Goal: Find specific page/section: Find specific page/section

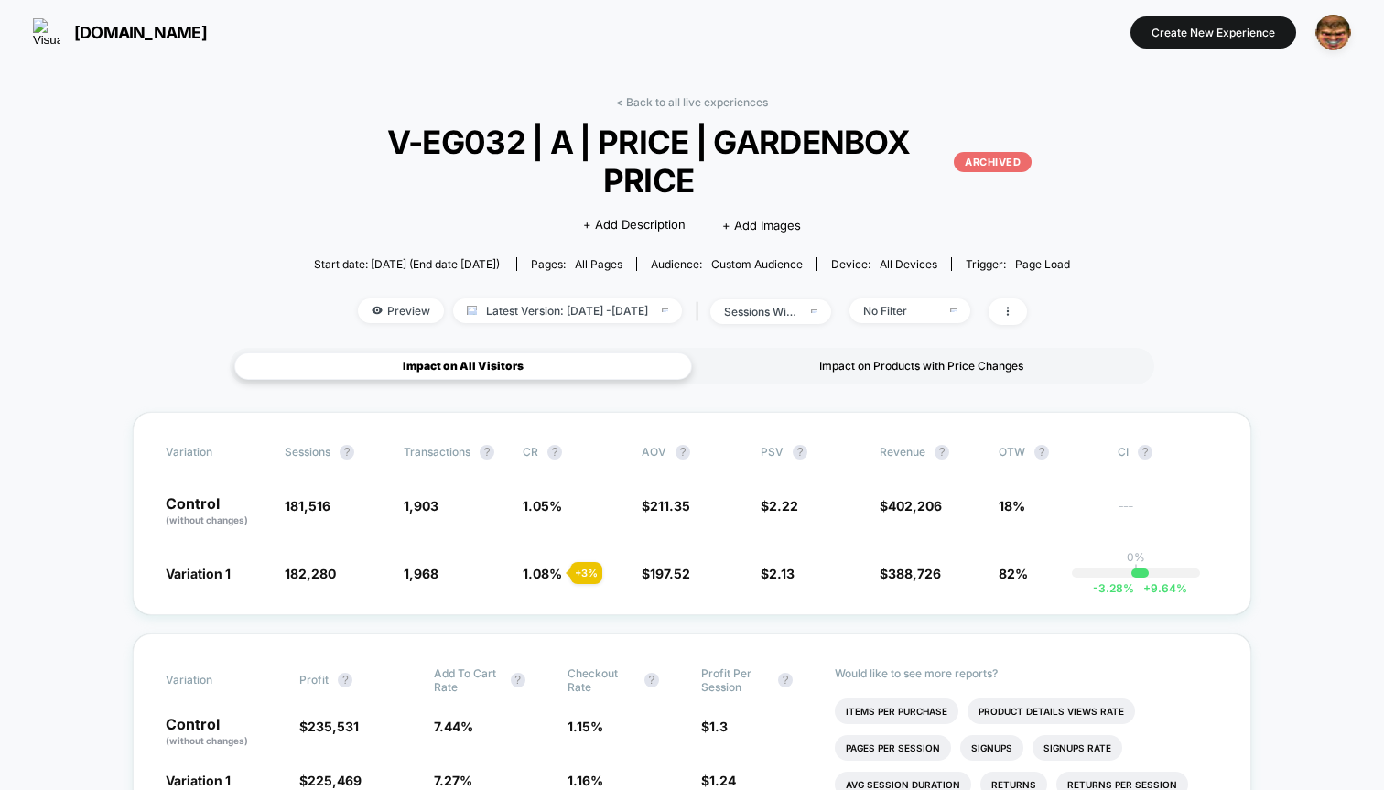
click at [857, 352] on div "Impact on Products with Price Changes" at bounding box center [921, 365] width 458 height 27
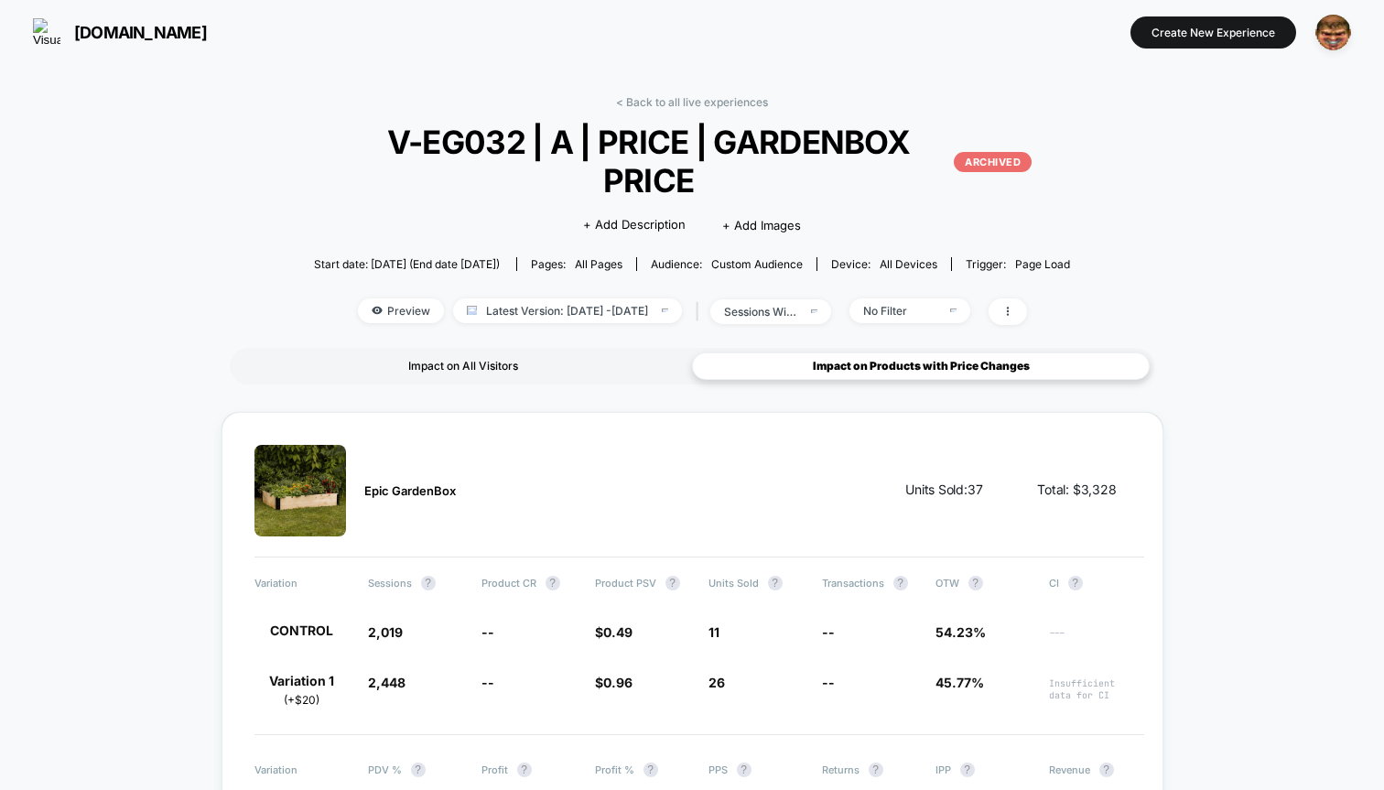
click at [464, 352] on div "Impact on All Visitors" at bounding box center [463, 365] width 458 height 27
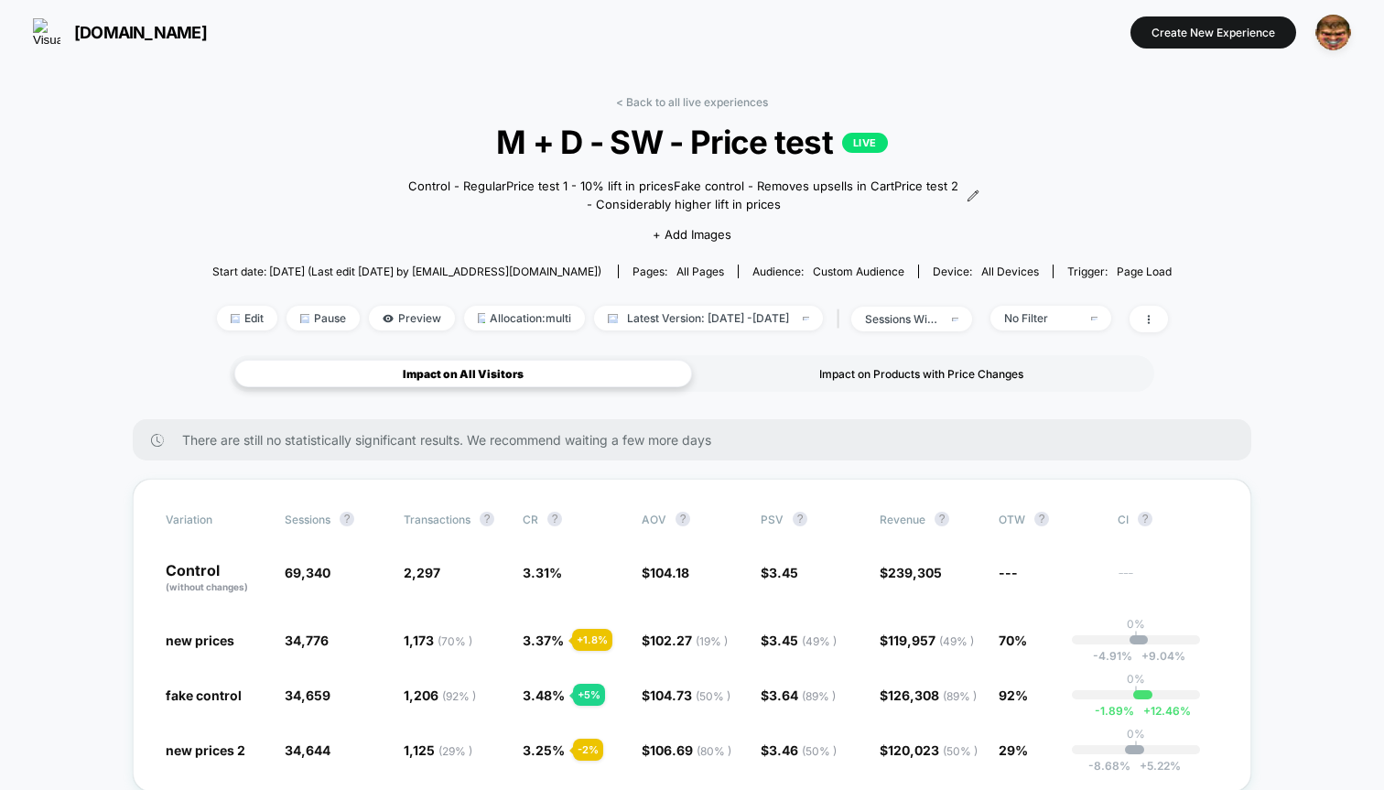
click at [868, 375] on div "Impact on Products with Price Changes" at bounding box center [921, 373] width 458 height 27
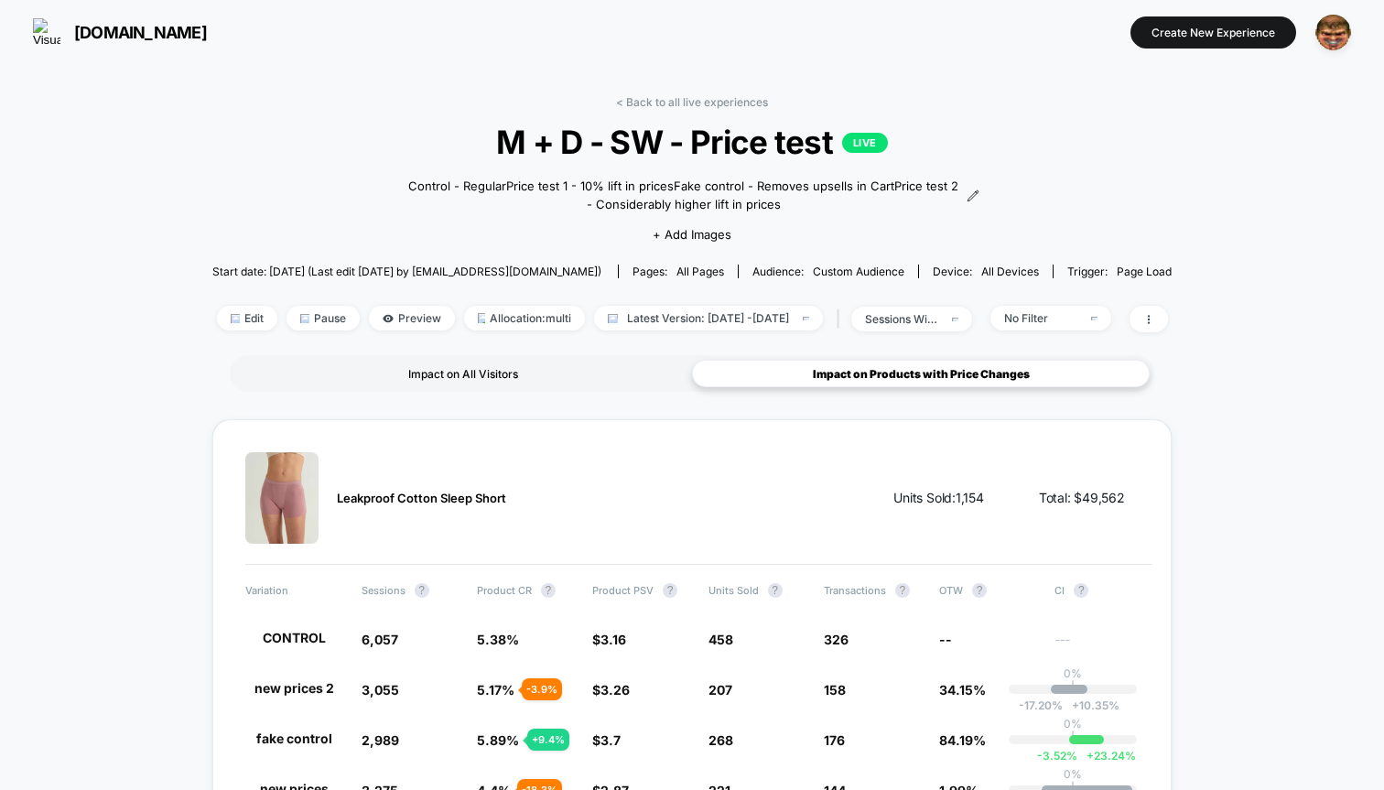
click at [495, 372] on div "Impact on All Visitors" at bounding box center [463, 373] width 458 height 27
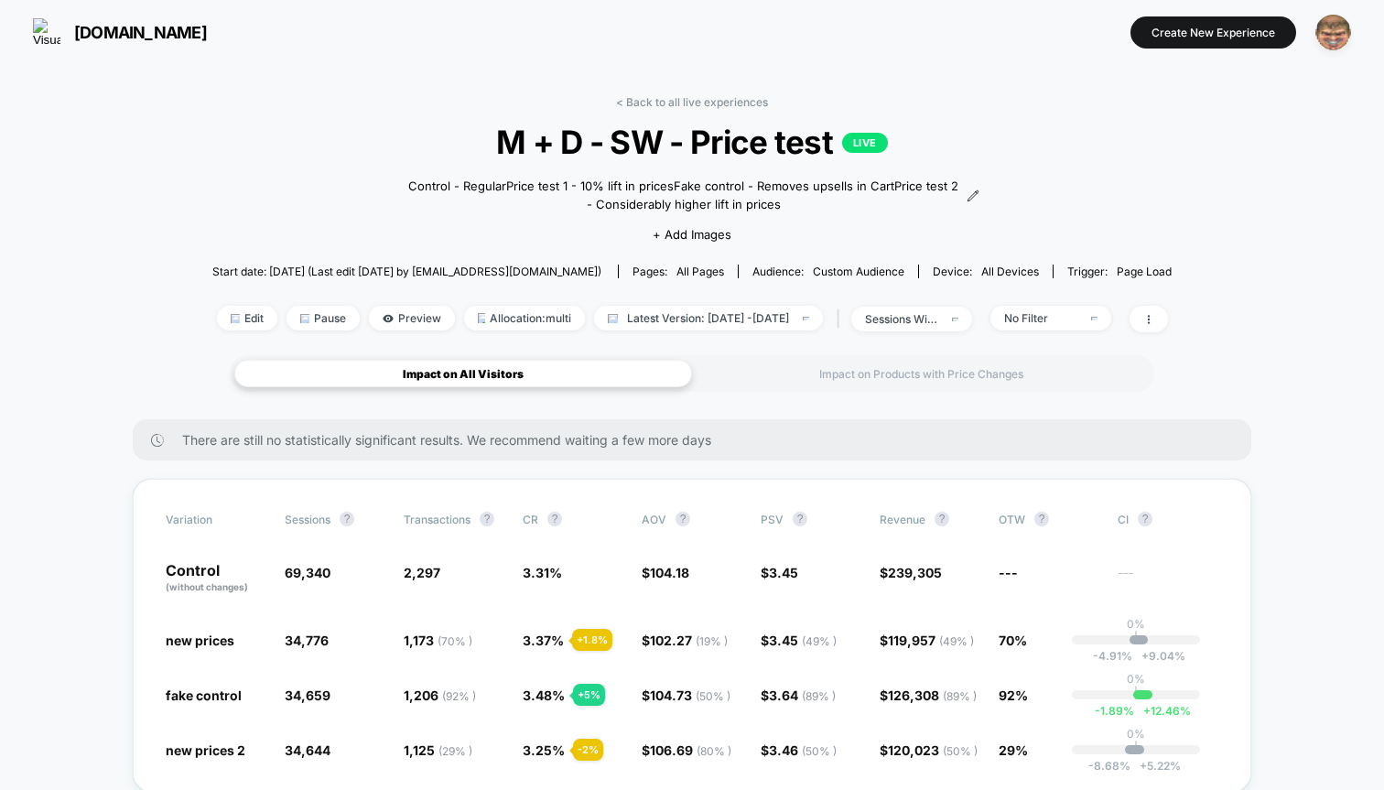
click at [1345, 23] on img "button" at bounding box center [1333, 33] width 36 height 36
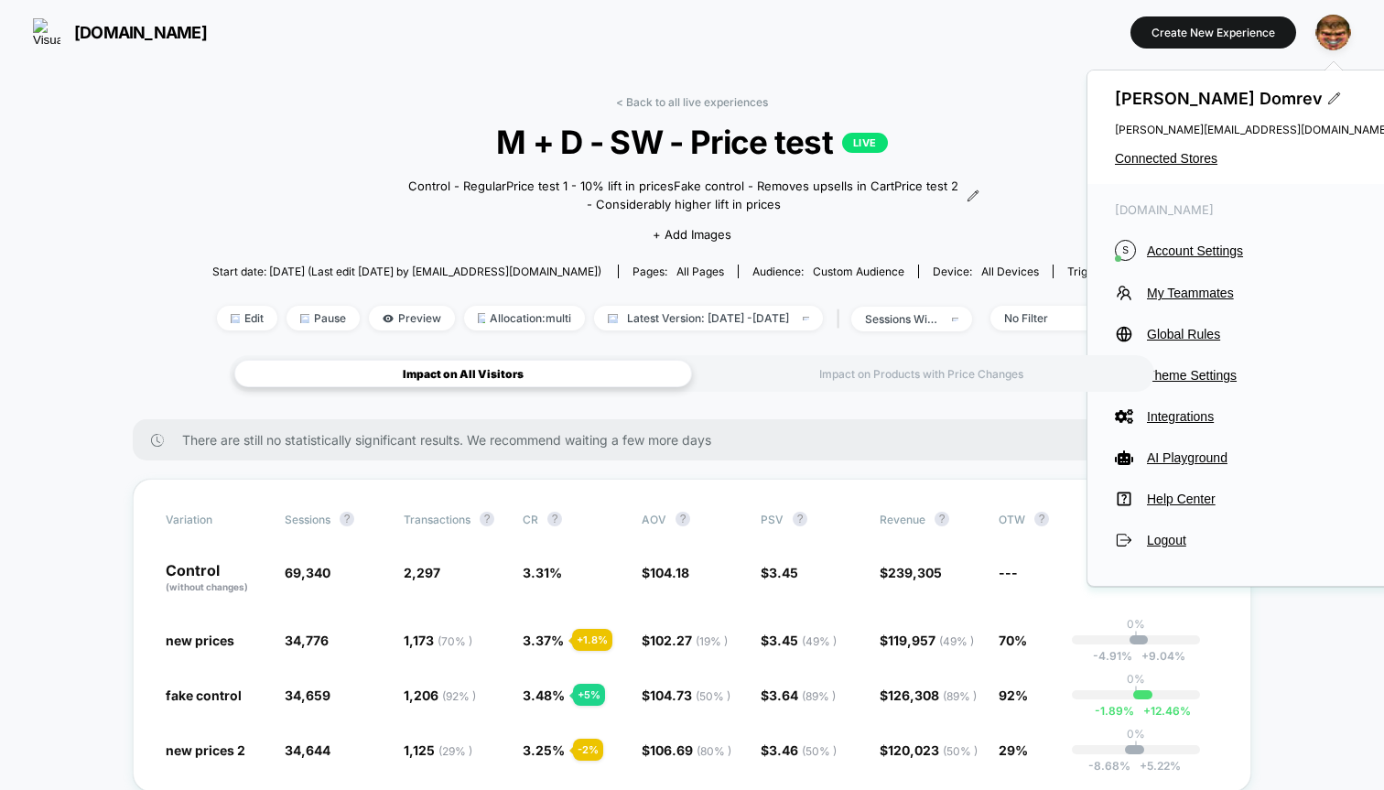
click at [1175, 149] on div "[PERSON_NAME] [PERSON_NAME][EMAIL_ADDRESS][DOMAIN_NAME] Connected Stores" at bounding box center [1251, 126] width 329 height 113
click at [1165, 162] on span "Connected Stores" at bounding box center [1252, 158] width 275 height 15
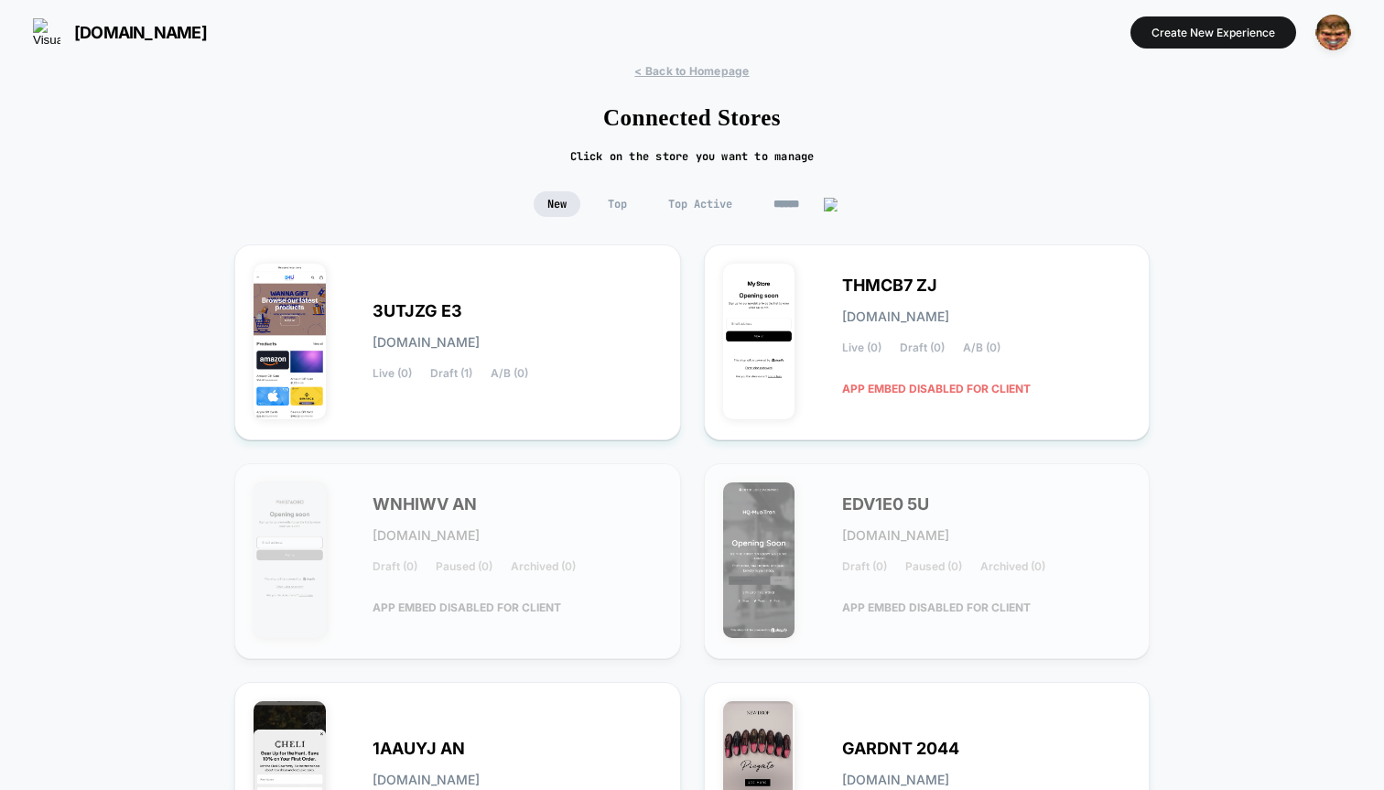
click at [790, 199] on input at bounding box center [806, 204] width 92 height 26
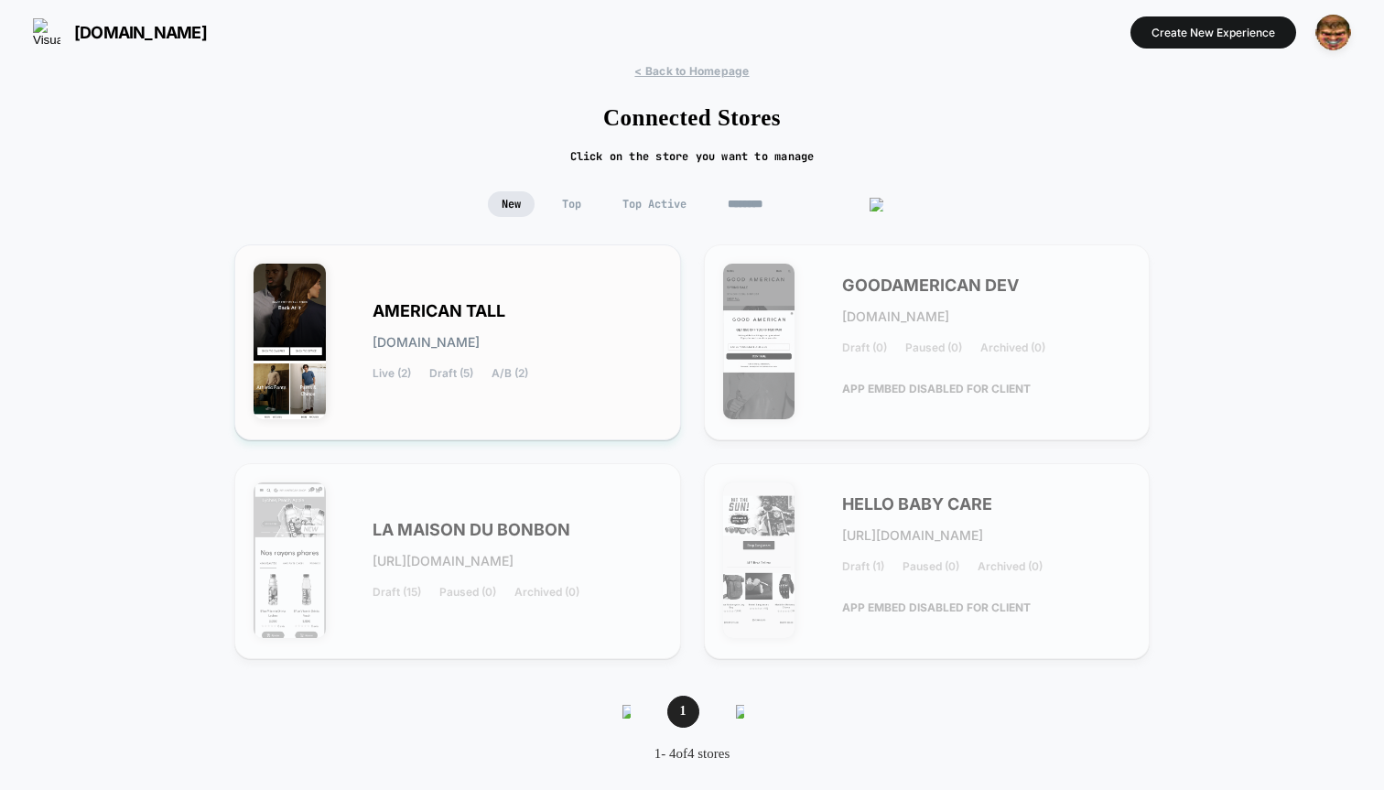
type input "********"
click at [585, 325] on div "AMERICAN TALL [DOMAIN_NAME] Live (2) Draft (5) A/B (2)" at bounding box center [516, 342] width 289 height 75
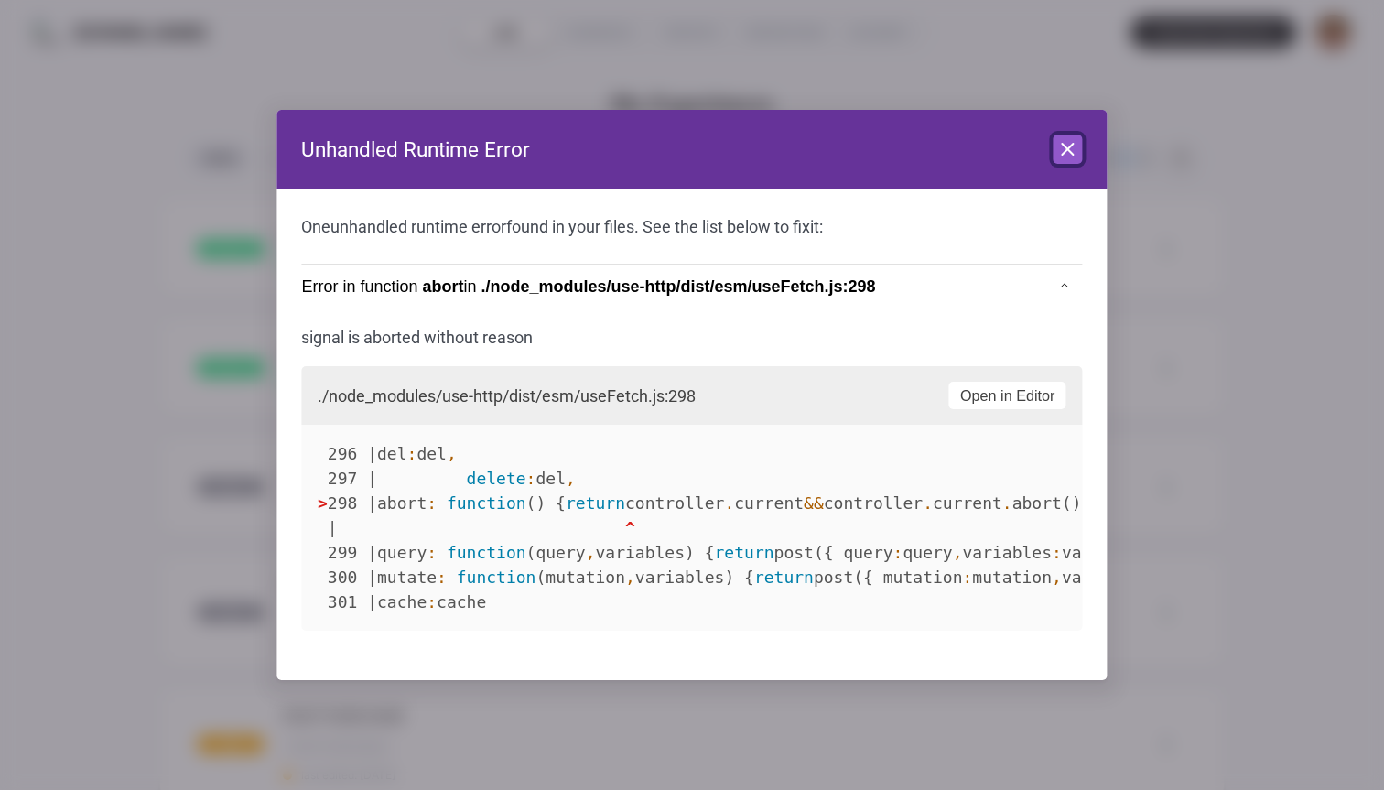
click at [1075, 157] on icon at bounding box center [1068, 149] width 22 height 22
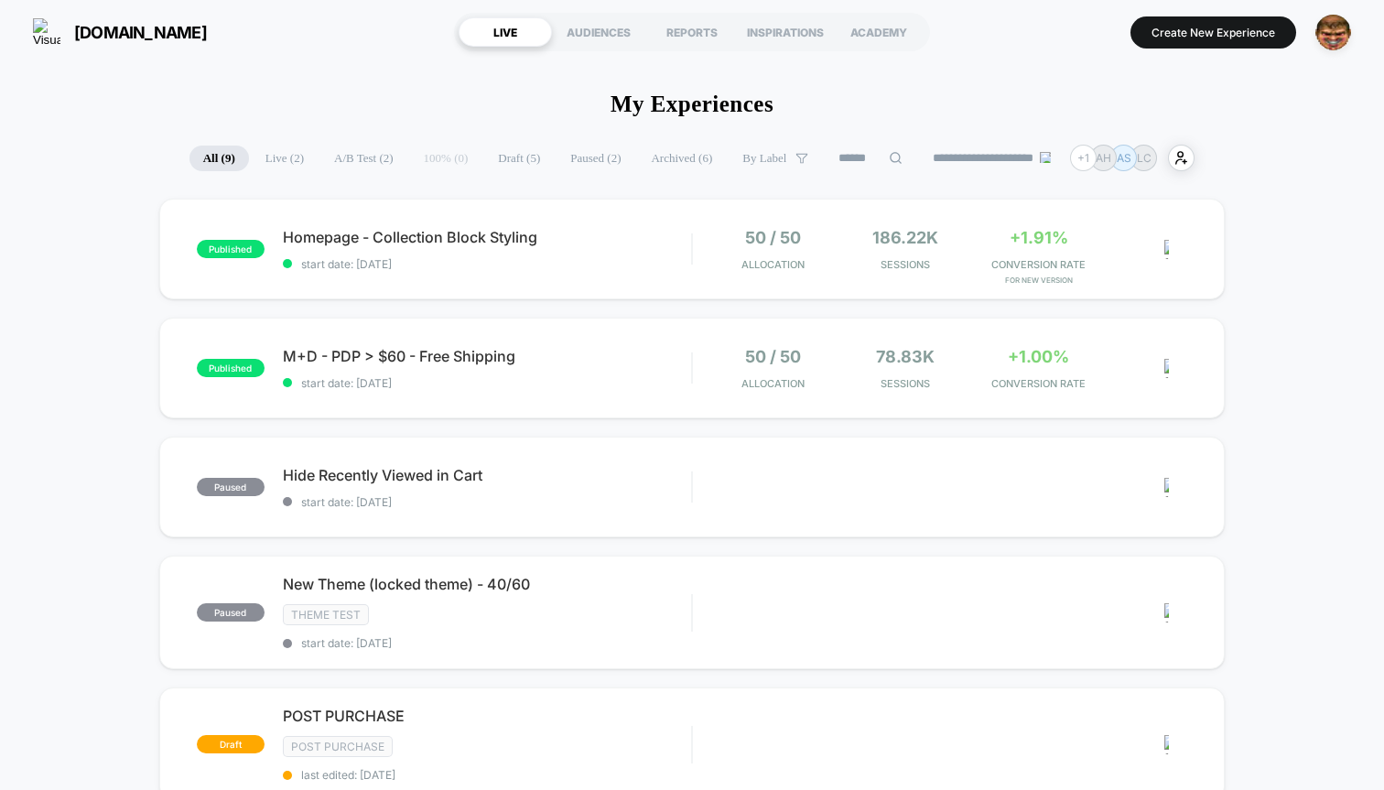
click at [832, 149] on input at bounding box center [871, 158] width 92 height 22
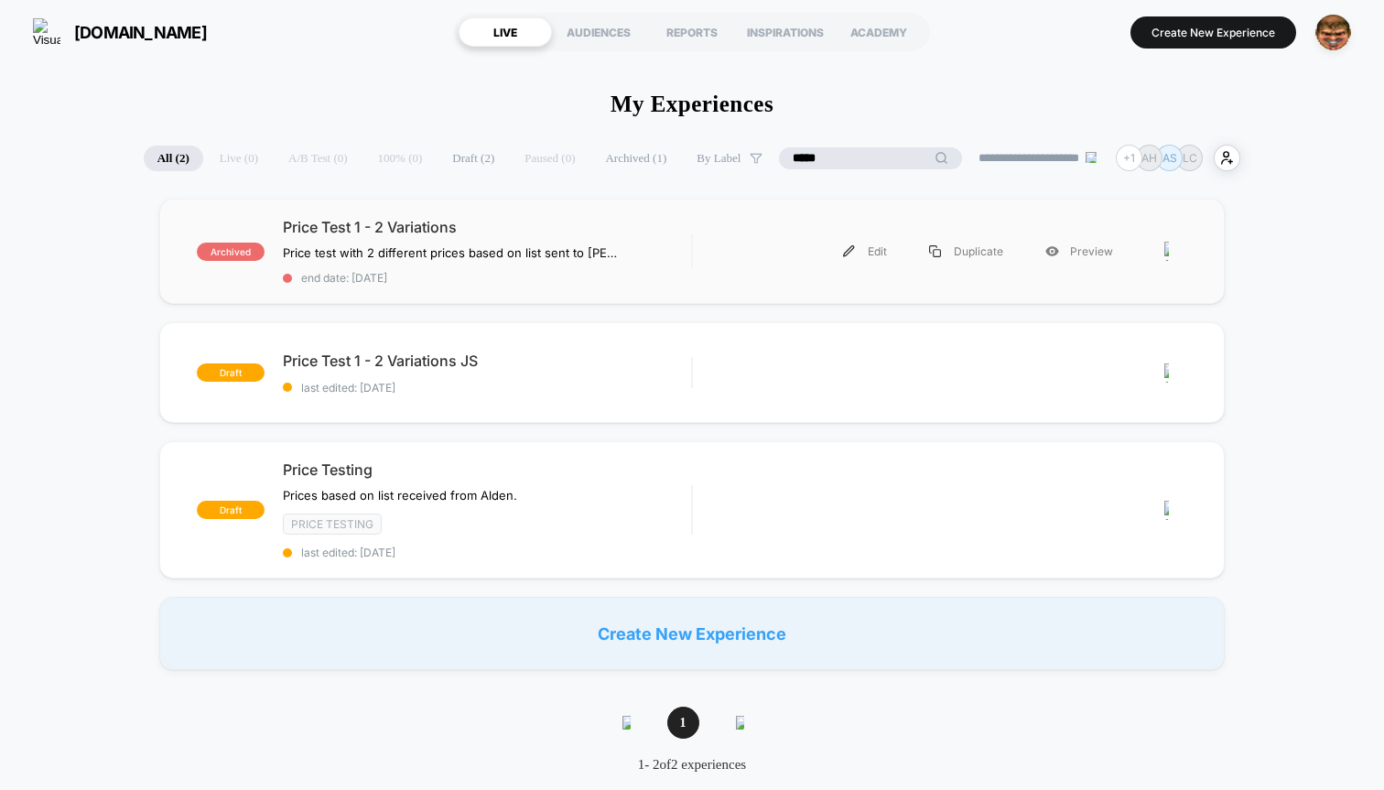
type input "*****"
click at [721, 233] on div "Edit Duplicate Preview" at bounding box center [923, 251] width 424 height 41
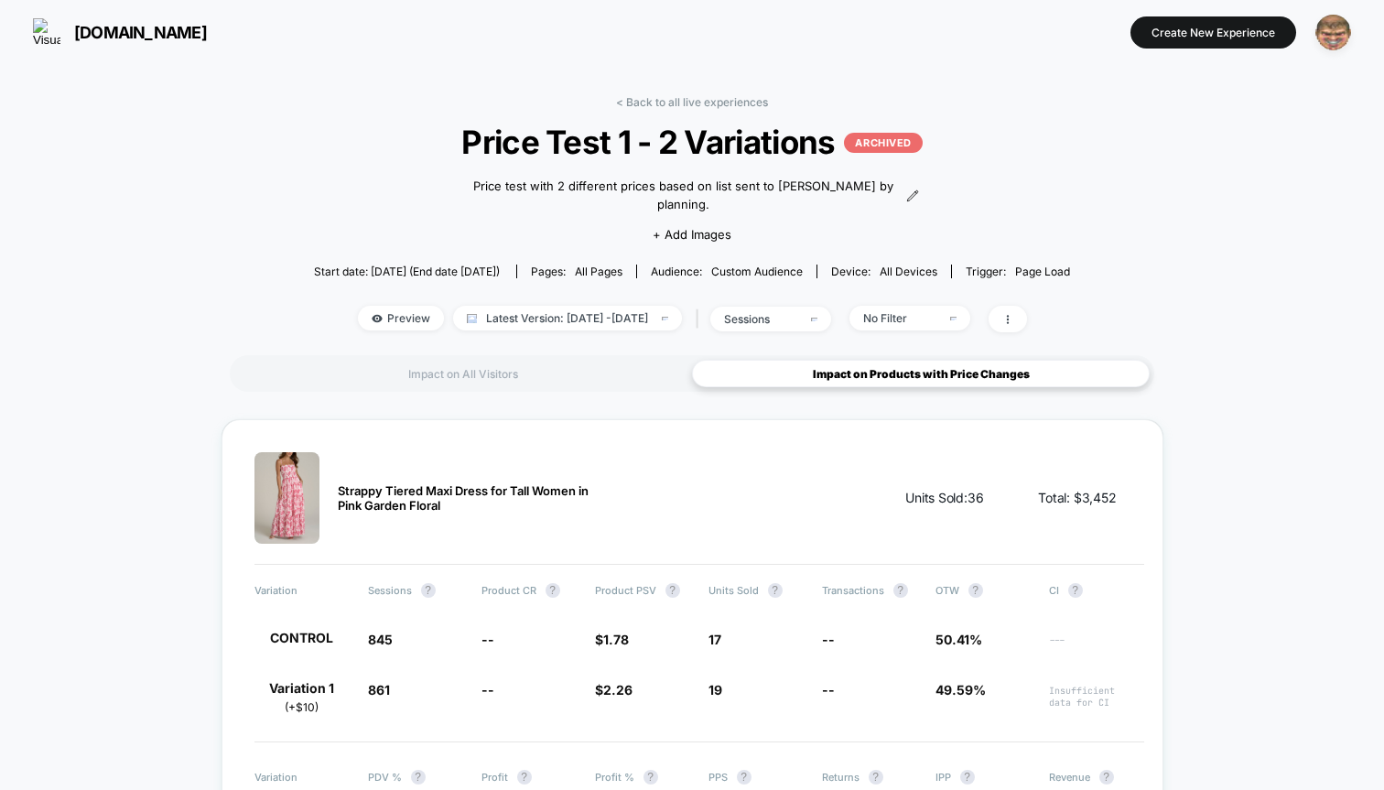
click at [1337, 41] on img "button" at bounding box center [1333, 33] width 36 height 36
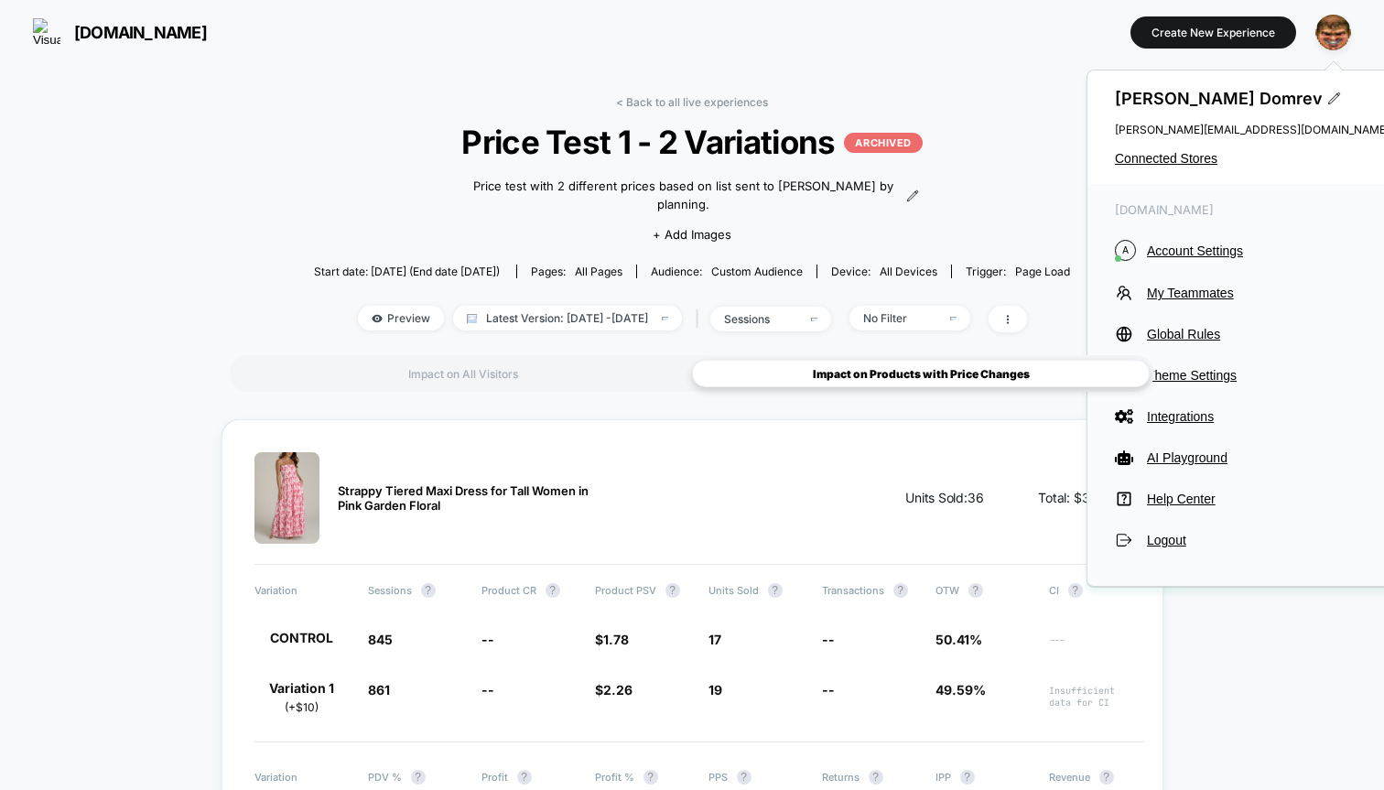
click at [1178, 171] on div "[PERSON_NAME] [PERSON_NAME][EMAIL_ADDRESS][DOMAIN_NAME] Connected Stores" at bounding box center [1251, 126] width 329 height 113
click at [1178, 166] on span "Connected Stores" at bounding box center [1252, 158] width 275 height 15
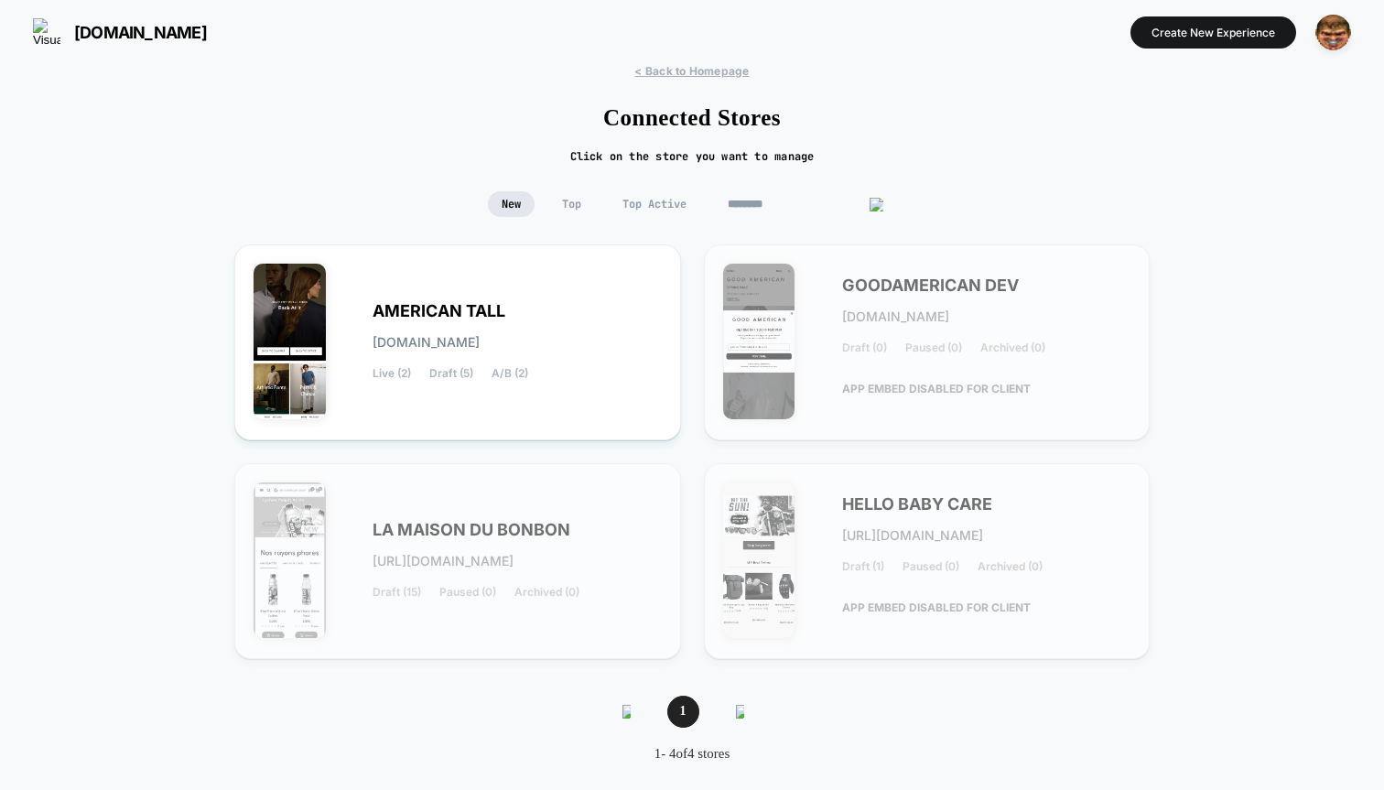
click at [793, 199] on input "********" at bounding box center [805, 204] width 183 height 26
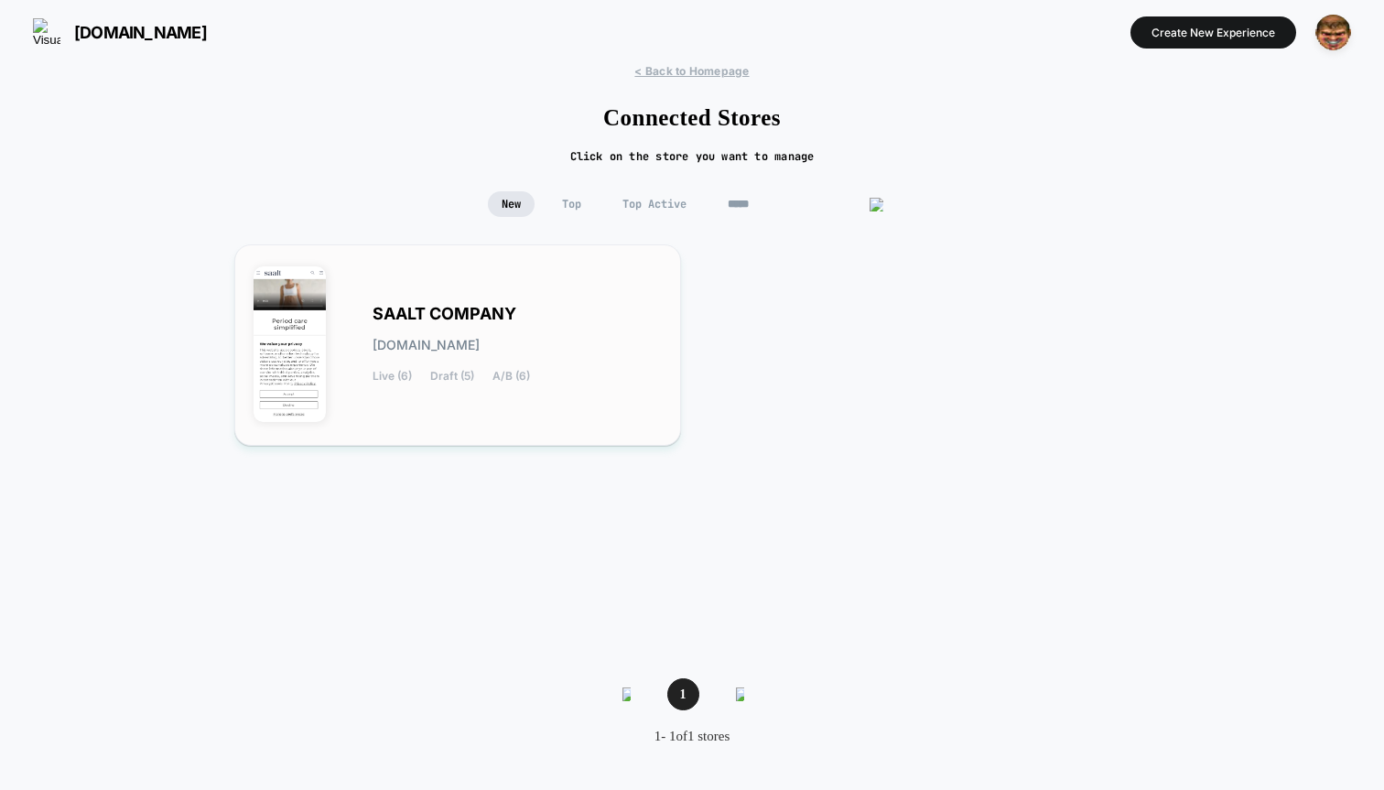
type input "*****"
click at [573, 304] on div "SAALT COMPANY [DOMAIN_NAME] Live (6) Draft (5) A/B (6)" at bounding box center [457, 345] width 408 height 163
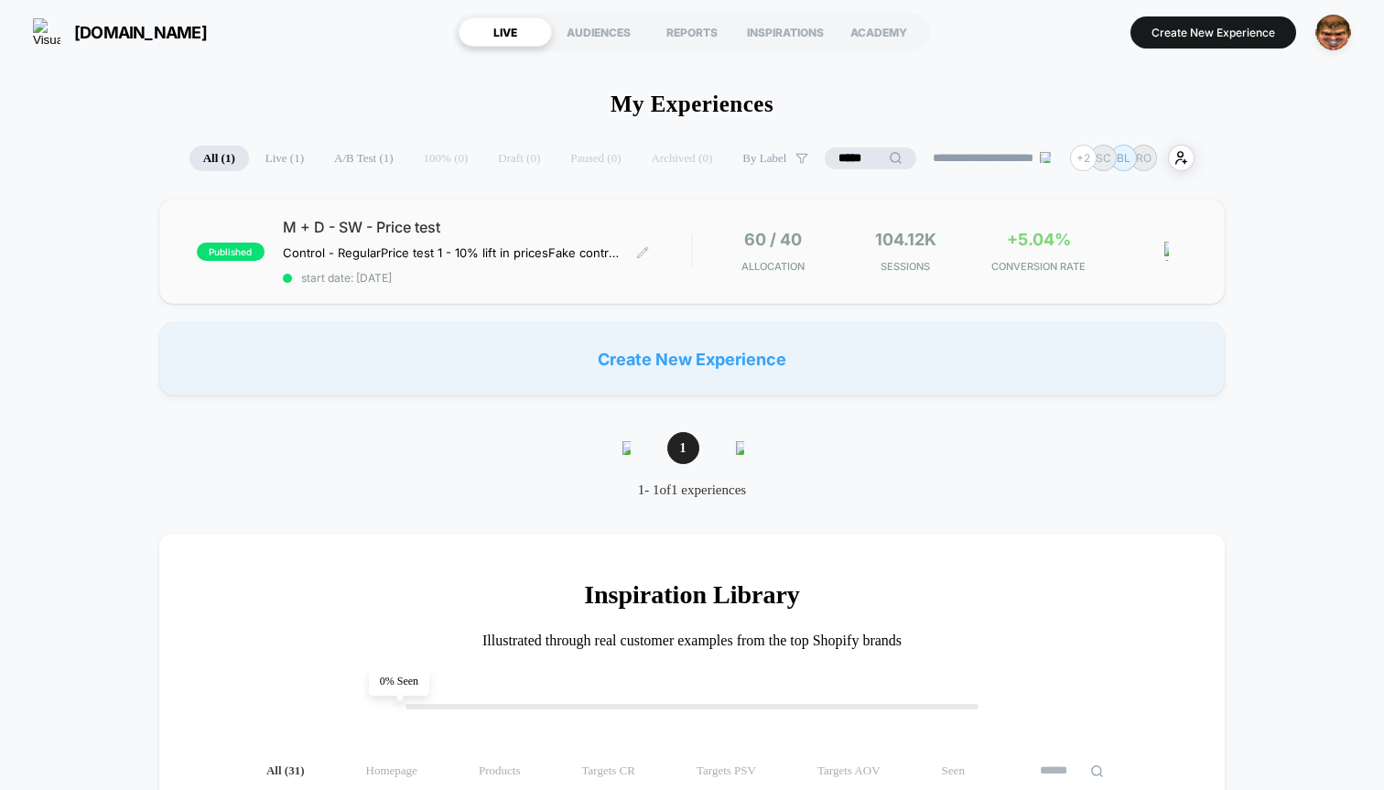
click at [576, 263] on div "M + D - SW - Price test Control - Regular Price test 1 - 10% lift in prices Fak…" at bounding box center [487, 251] width 408 height 67
